Goal: Find specific page/section: Find specific page/section

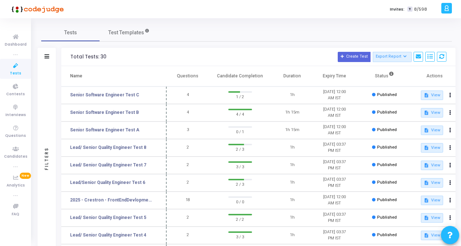
drag, startPoint x: 139, startPoint y: 79, endPoint x: 165, endPoint y: 88, distance: 27.7
click at [165, 88] on table "Name Questions Candidate Completion Duration Expiry Time Status Actions Senior …" at bounding box center [258, 207] width 394 height 283
click at [186, 28] on div "Tests Test Templates" at bounding box center [246, 33] width 411 height 18
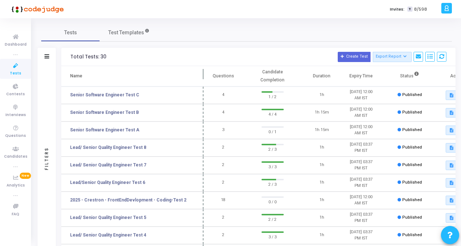
drag, startPoint x: 166, startPoint y: 76, endPoint x: 202, endPoint y: 77, distance: 36.9
click at [202, 77] on span at bounding box center [203, 76] width 7 height 20
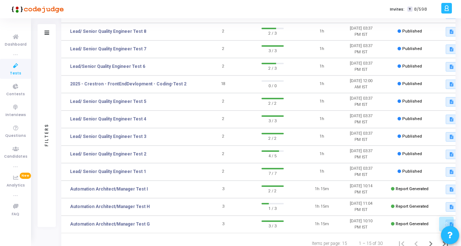
scroll to position [145, 0]
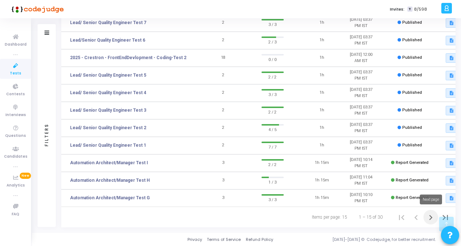
click at [432, 220] on icon "Next page" at bounding box center [431, 217] width 10 height 10
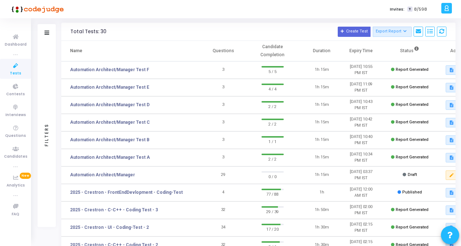
scroll to position [58, 0]
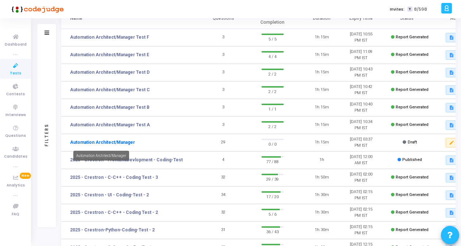
click at [113, 141] on link "Automation Architect/Manager" at bounding box center [102, 142] width 65 height 7
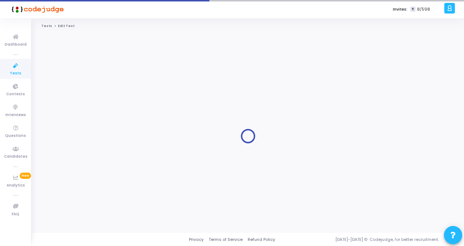
type input "Automation Architect/Manager"
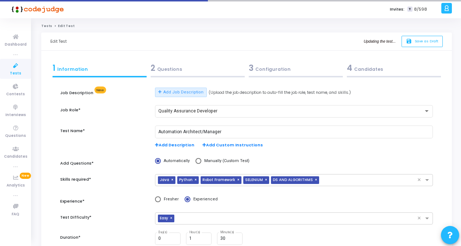
click at [174, 72] on div "2 Questions" at bounding box center [198, 68] width 94 height 12
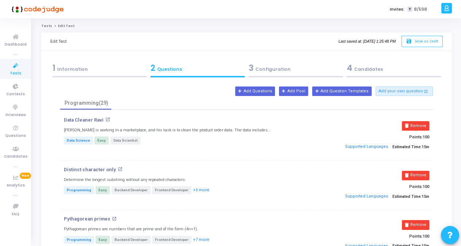
click at [15, 65] on icon at bounding box center [15, 65] width 15 height 9
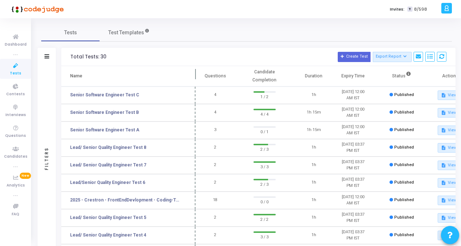
drag, startPoint x: 142, startPoint y: 72, endPoint x: 197, endPoint y: 85, distance: 56.5
click at [197, 85] on span at bounding box center [195, 76] width 7 height 20
drag, startPoint x: 427, startPoint y: 9, endPoint x: 420, endPoint y: 11, distance: 7.0
click at [420, 11] on div "Invites: T 8/598" at bounding box center [256, 9] width 366 height 18
drag, startPoint x: 420, startPoint y: 11, endPoint x: 416, endPoint y: 10, distance: 4.4
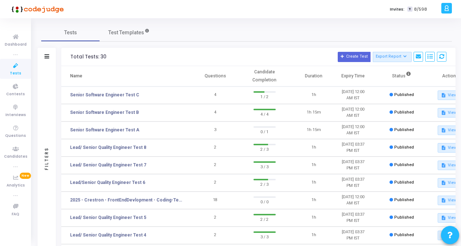
click at [416, 10] on span "8/598" at bounding box center [420, 9] width 13 height 6
click at [417, 10] on span "8/598" at bounding box center [420, 9] width 13 height 6
drag, startPoint x: 417, startPoint y: 10, endPoint x: 396, endPoint y: 18, distance: 21.9
click at [396, 18] on div "Invites: T 8/598 s shilpa.gowda [PERSON_NAME] Subscribe to a plan of your choic…" at bounding box center [230, 123] width 461 height 246
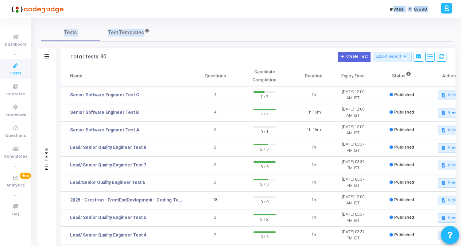
drag, startPoint x: 396, startPoint y: 18, endPoint x: 371, endPoint y: 26, distance: 26.6
click at [371, 26] on div "Tests Test Templates" at bounding box center [246, 33] width 411 height 18
click at [391, 33] on div "Tests Test Templates" at bounding box center [246, 33] width 411 height 18
drag, startPoint x: 416, startPoint y: 9, endPoint x: 420, endPoint y: 11, distance: 4.2
click at [420, 11] on span "8/598" at bounding box center [420, 9] width 13 height 6
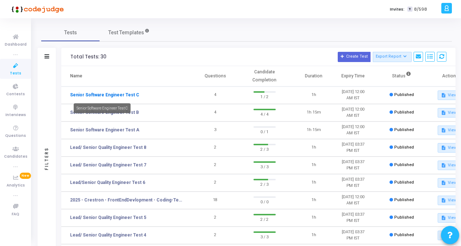
click at [84, 96] on link "Senior Software Engineer Test C" at bounding box center [104, 95] width 69 height 7
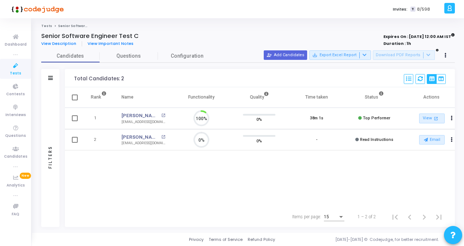
scroll to position [15, 18]
click at [17, 73] on span "Tests" at bounding box center [15, 73] width 11 height 6
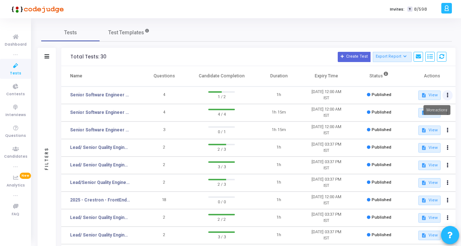
click at [447, 98] on button at bounding box center [447, 95] width 10 height 10
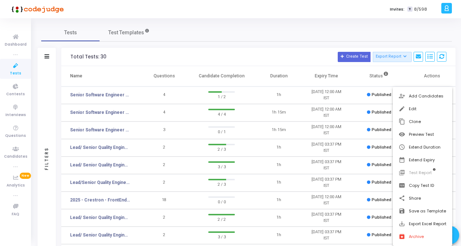
click at [112, 96] on div at bounding box center [230, 123] width 461 height 246
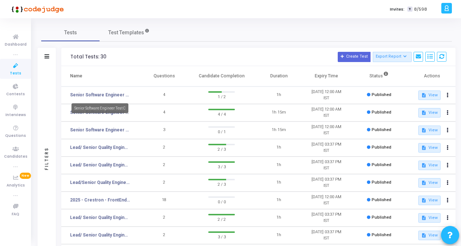
click at [112, 96] on link "Senior Software Engineer Test C" at bounding box center [100, 95] width 60 height 7
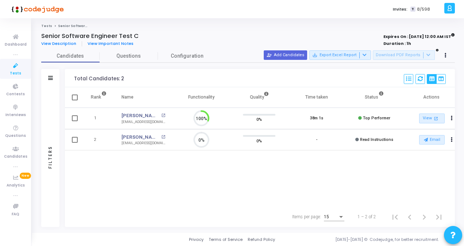
scroll to position [3, 3]
click at [451, 116] on icon "Actions" at bounding box center [452, 118] width 2 height 4
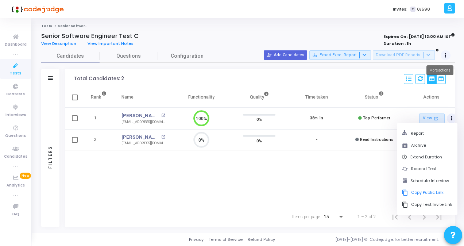
click at [448, 54] on button at bounding box center [446, 55] width 10 height 10
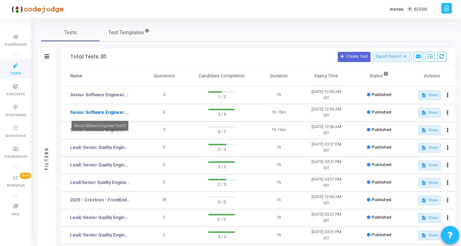
click at [113, 112] on link "Senior Software Engineer Test B" at bounding box center [100, 112] width 60 height 7
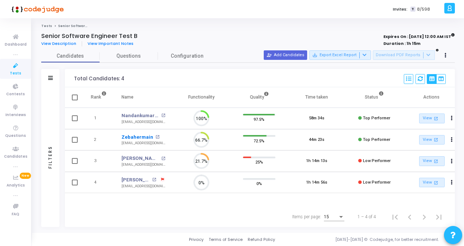
scroll to position [15, 18]
